Goal: Check status: Check status

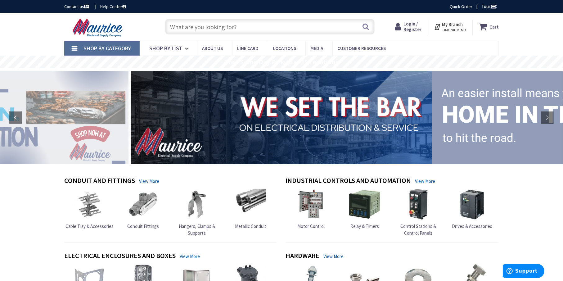
click at [185, 25] on input "text" at bounding box center [269, 27] width 209 height 16
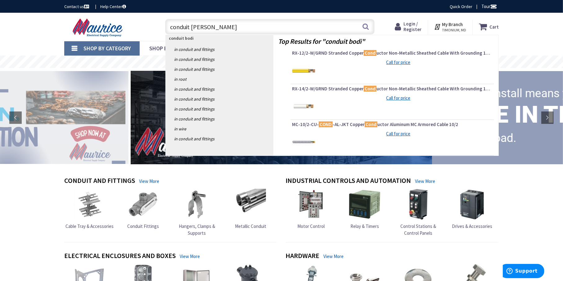
type input "conduit bodies"
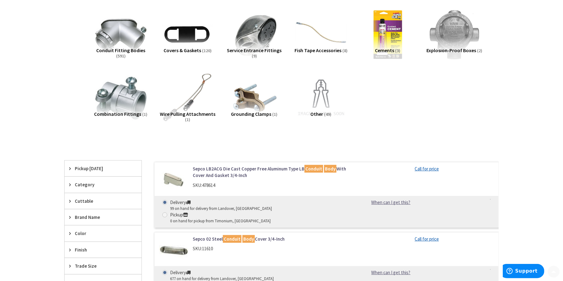
scroll to position [186, 0]
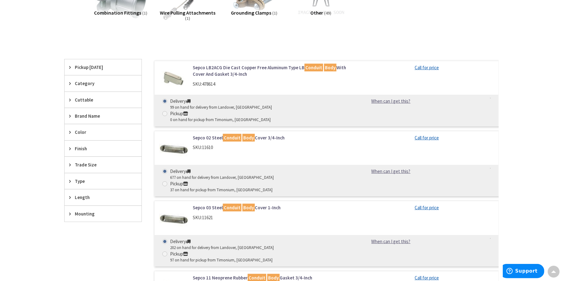
click at [227, 67] on link "Sepco LB2ACG Die Cast Copper Free Aluminum Type LB Conduit Body With Cover And …" at bounding box center [272, 70] width 158 height 13
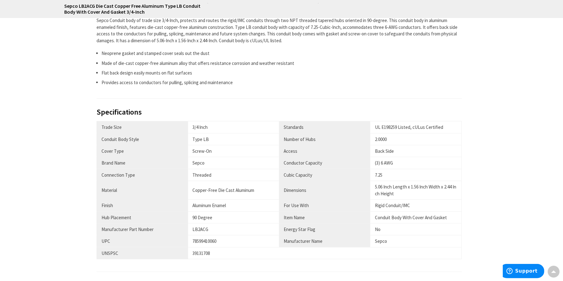
scroll to position [434, 0]
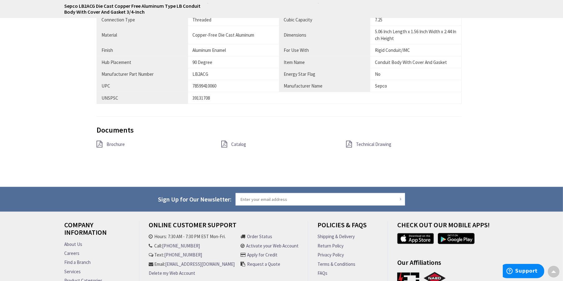
click at [113, 144] on span "Brochure" at bounding box center [115, 144] width 18 height 6
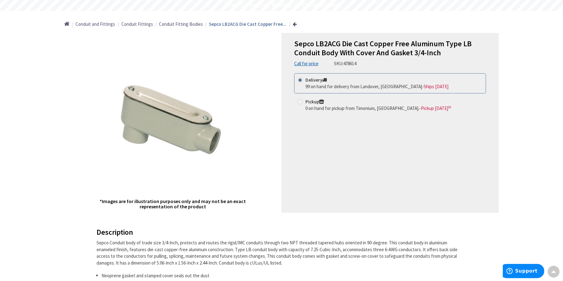
scroll to position [0, 0]
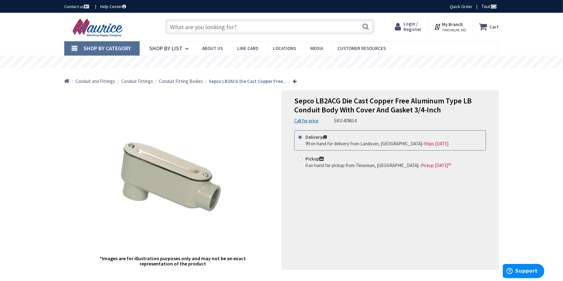
click at [413, 25] on span "Login / Register" at bounding box center [412, 26] width 18 height 11
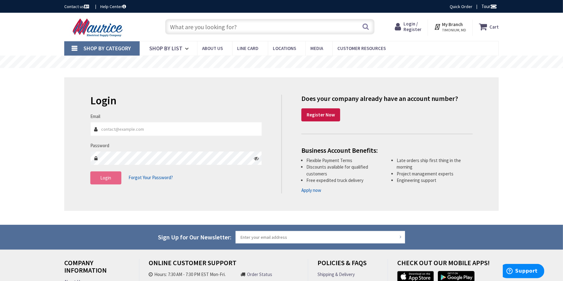
type input "dennis@gnelectricinc.com"
click at [105, 178] on span "Login" at bounding box center [106, 178] width 11 height 6
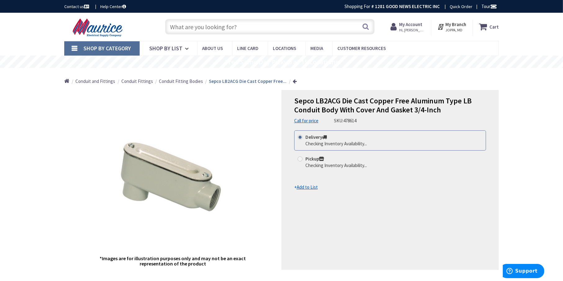
click at [407, 24] on strong "My Account" at bounding box center [410, 24] width 23 height 6
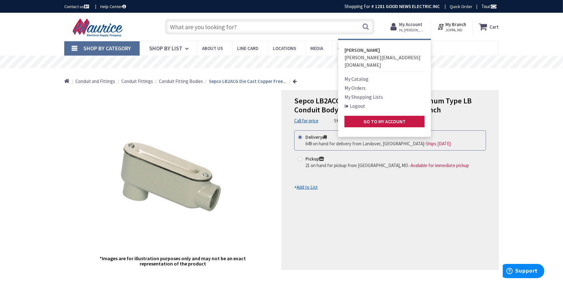
click at [360, 84] on link "My Orders" at bounding box center [354, 87] width 21 height 7
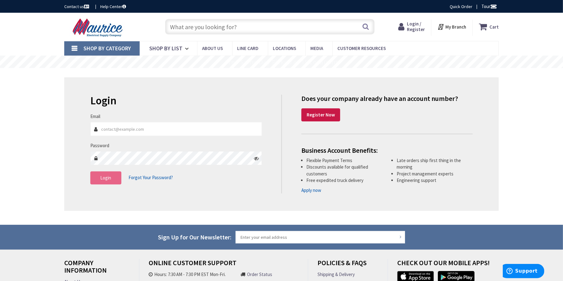
type input "[PERSON_NAME][EMAIL_ADDRESS][DOMAIN_NAME]"
click at [103, 179] on span "Login" at bounding box center [106, 178] width 11 height 6
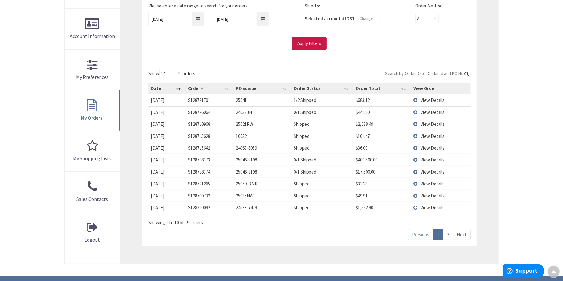
click at [414, 99] on td "View Details" at bounding box center [441, 99] width 60 height 11
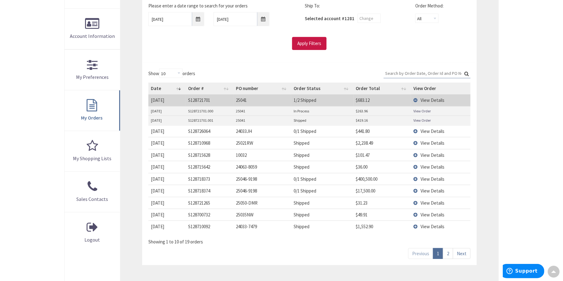
click at [424, 110] on link "View Order" at bounding box center [421, 110] width 17 height 5
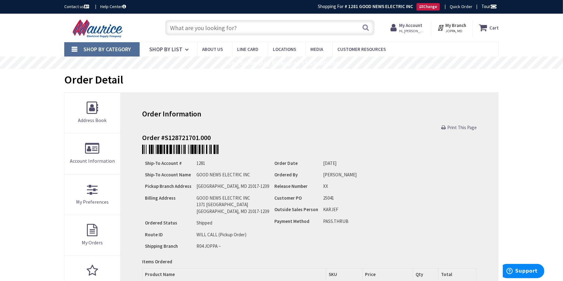
click at [222, 27] on input "text" at bounding box center [269, 28] width 209 height 16
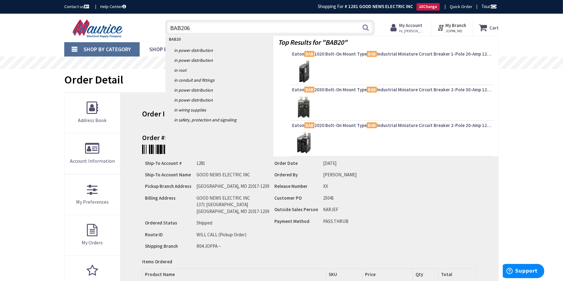
type input "BAB2060"
